Goal: Information Seeking & Learning: Learn about a topic

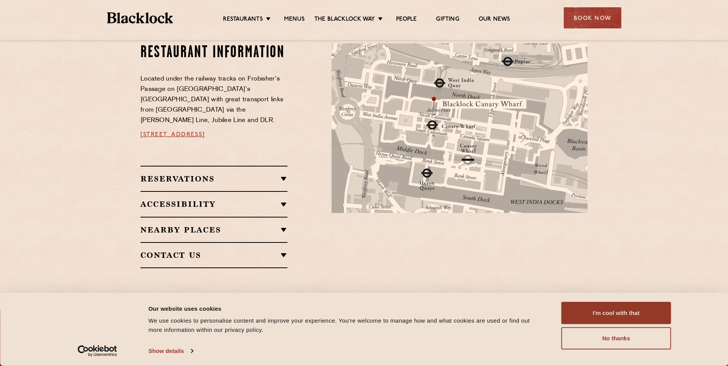
scroll to position [422, 0]
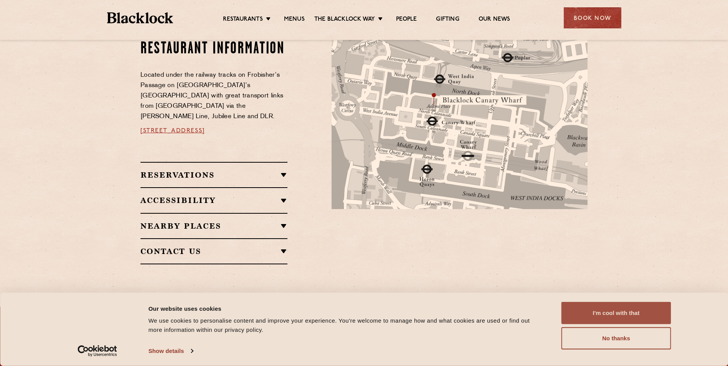
click at [603, 302] on button "I'm cool with that" at bounding box center [617, 313] width 110 height 22
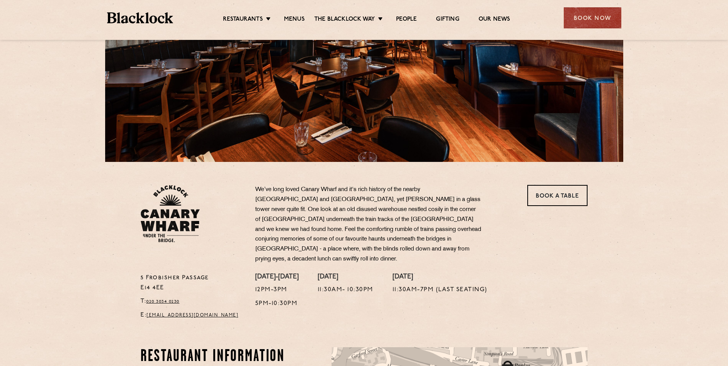
scroll to position [0, 0]
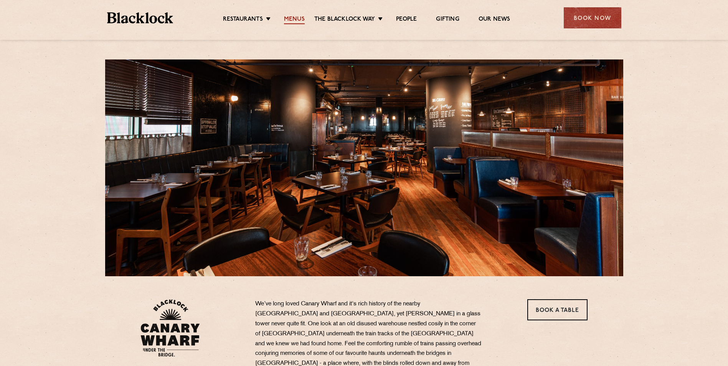
click at [292, 16] on link "Menus" at bounding box center [294, 20] width 21 height 8
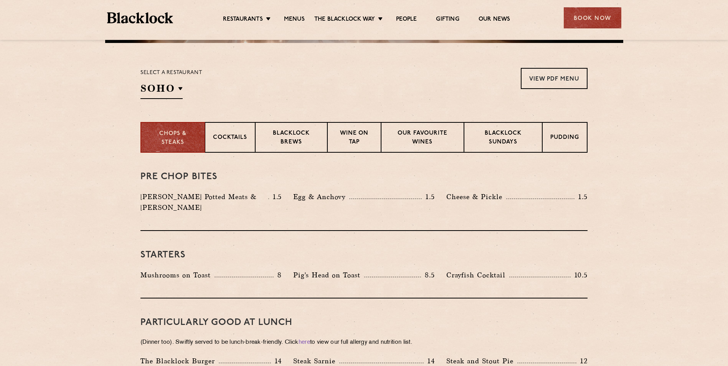
scroll to position [230, 0]
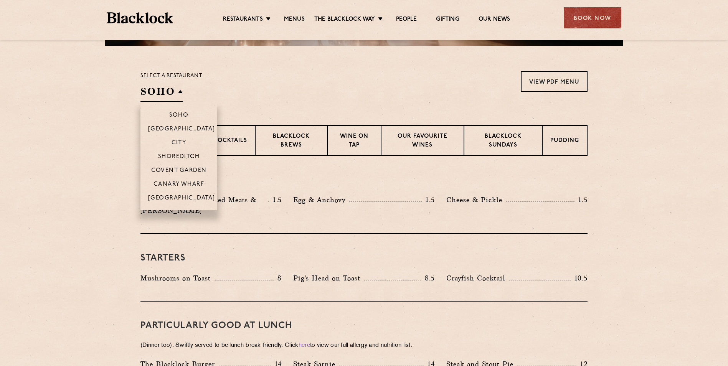
click at [177, 91] on h2 "SOHO" at bounding box center [162, 93] width 42 height 17
click at [188, 184] on p "Canary Wharf" at bounding box center [179, 185] width 51 height 8
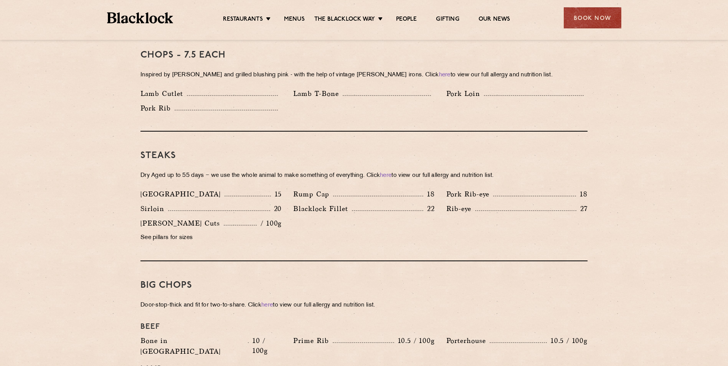
scroll to position [614, 0]
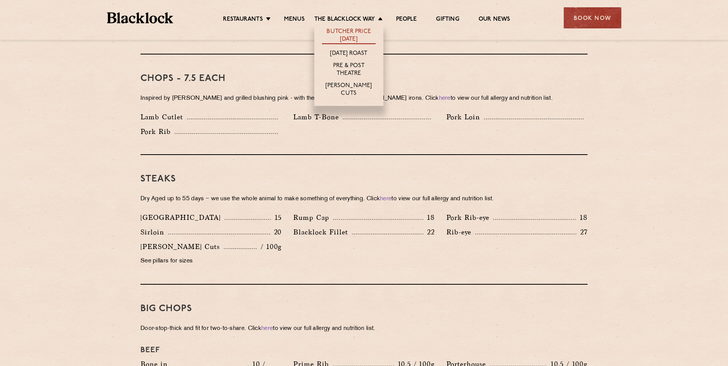
click at [350, 34] on link "Butcher Price [DATE]" at bounding box center [349, 36] width 54 height 16
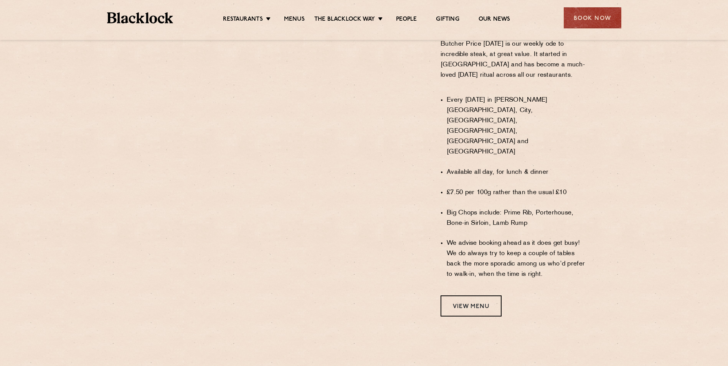
scroll to position [537, 0]
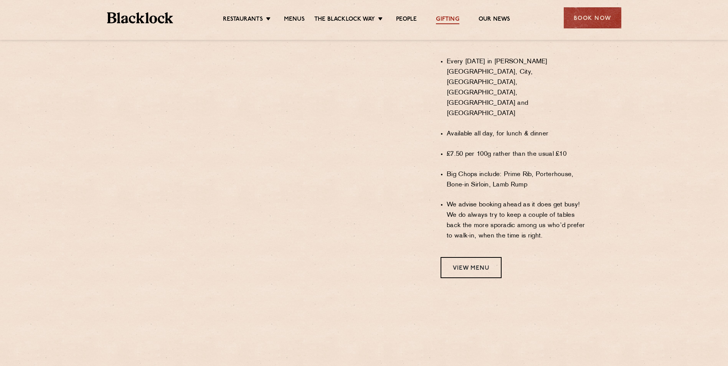
click at [443, 18] on link "Gifting" at bounding box center [447, 20] width 23 height 8
